Goal: Find specific page/section: Find specific page/section

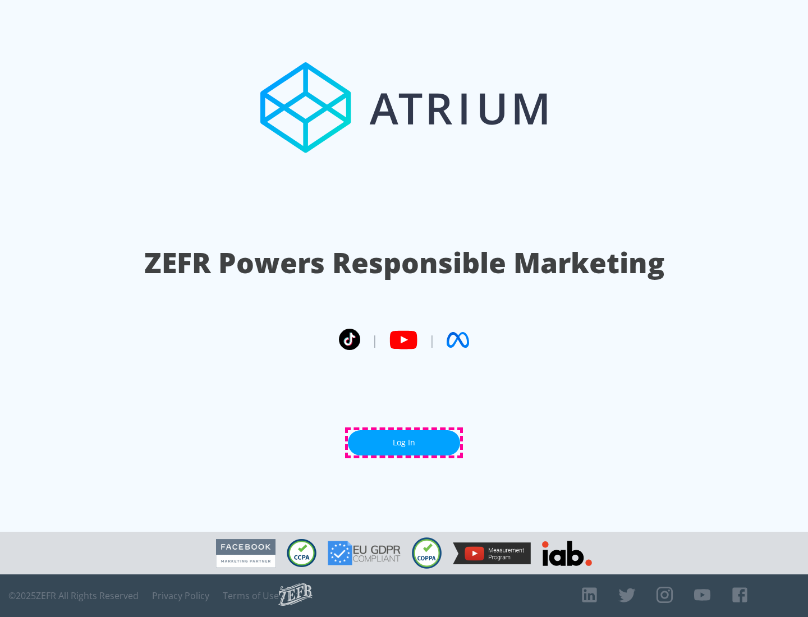
click at [404, 443] on link "Log In" at bounding box center [404, 442] width 112 height 25
